Goal: Find specific page/section: Find specific page/section

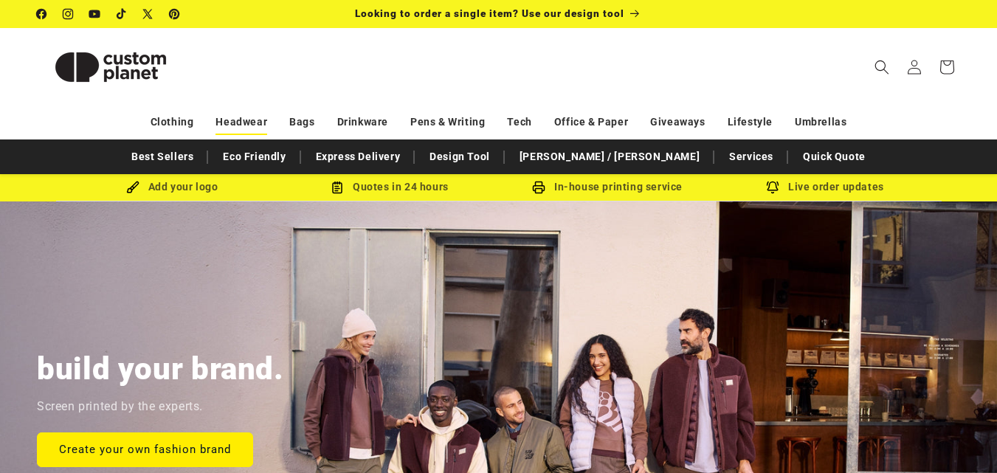
click at [259, 117] on link "Headwear" at bounding box center [242, 122] width 52 height 26
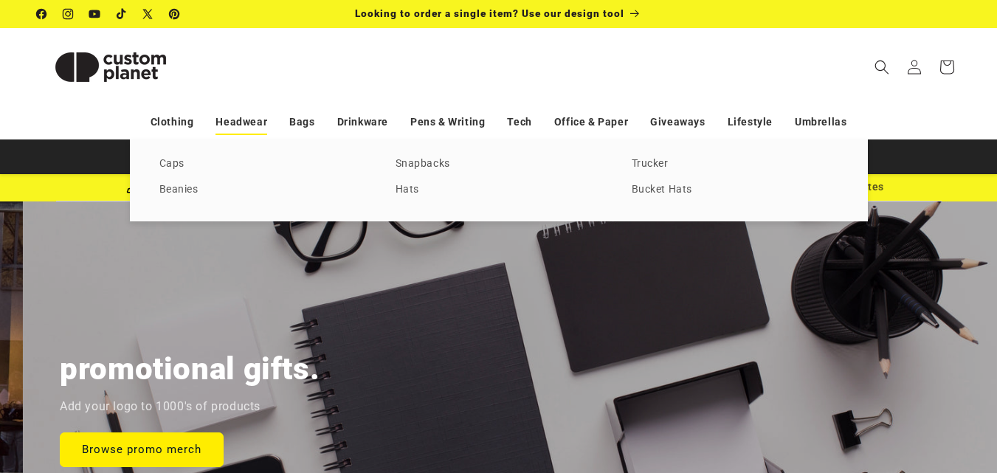
scroll to position [0, 1995]
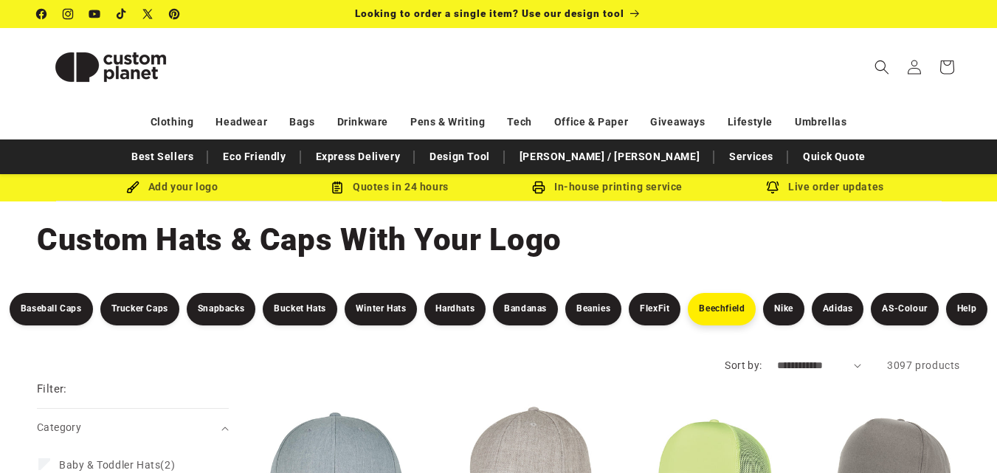
click at [754, 302] on link "Beechfield" at bounding box center [722, 309] width 68 height 32
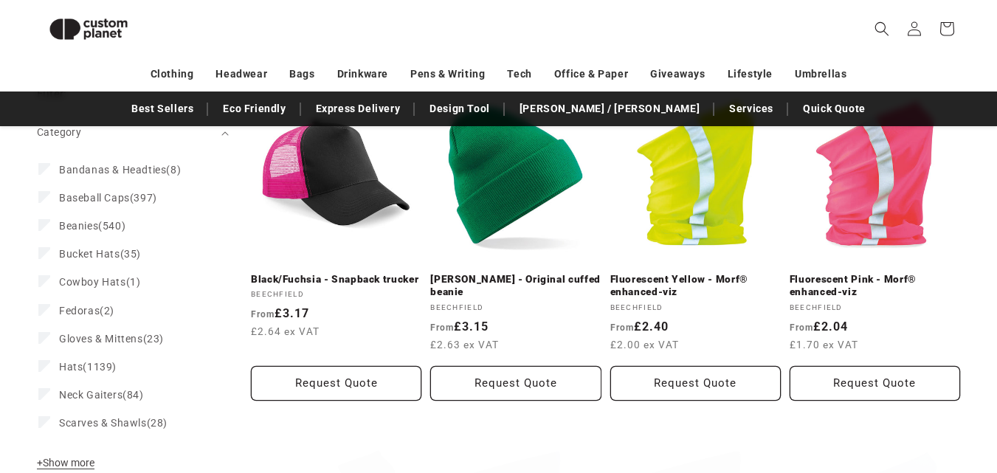
scroll to position [197, 0]
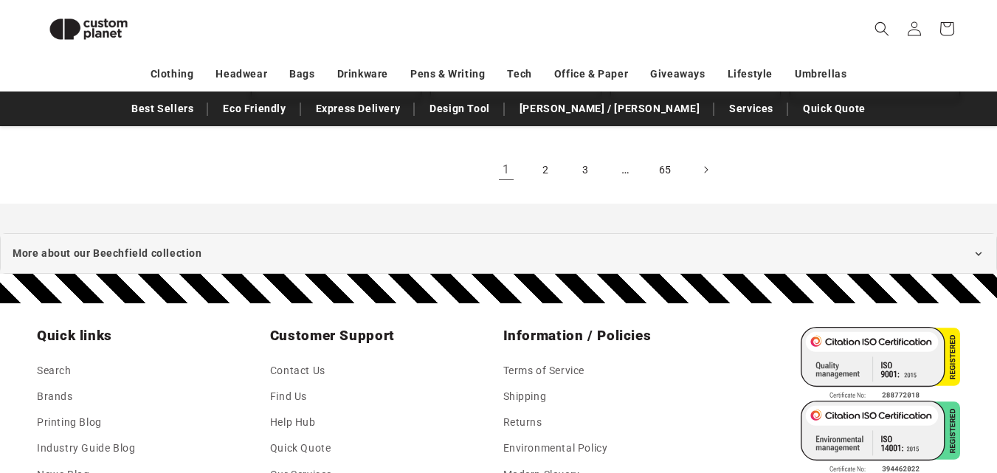
scroll to position [1900, 0]
